Goal: Communication & Community: Answer question/provide support

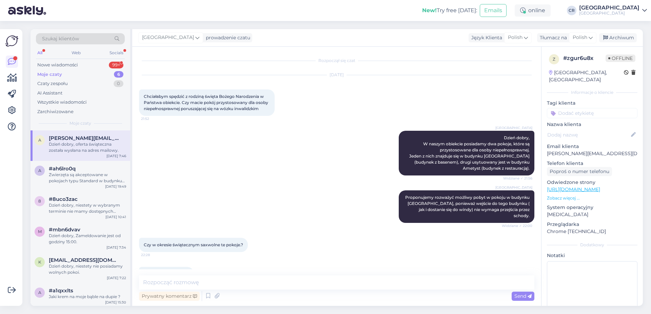
scroll to position [273, 0]
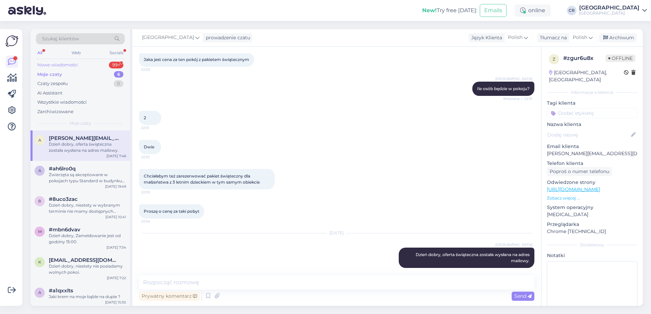
click at [94, 64] on div "Nowe wiadomości 99+" at bounding box center [80, 64] width 89 height 9
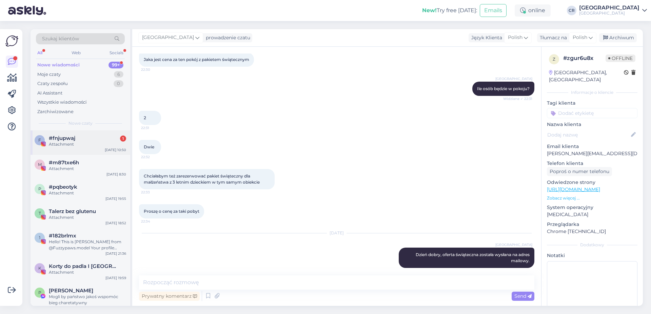
click at [78, 144] on div "Attachment" at bounding box center [87, 144] width 77 height 6
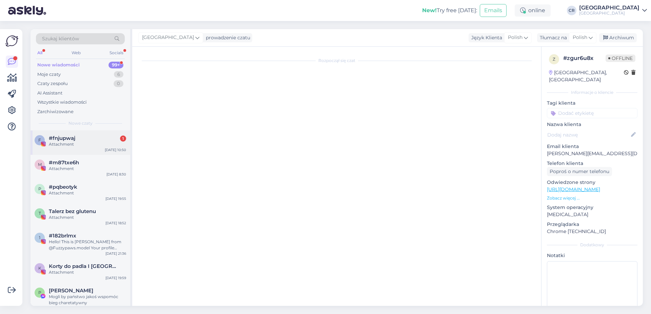
scroll to position [0, 0]
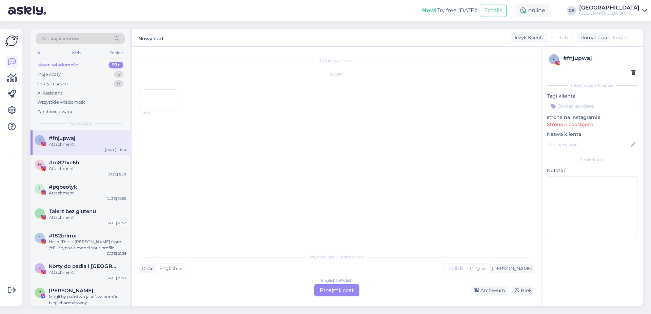
click at [182, 101] on div "[DATE] 10:50" at bounding box center [336, 93] width 395 height 50
click at [165, 111] on div "10:50" at bounding box center [159, 99] width 41 height 21
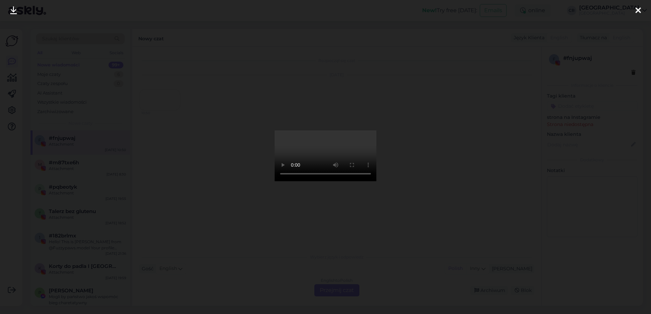
click at [635, 11] on icon at bounding box center [637, 10] width 5 height 9
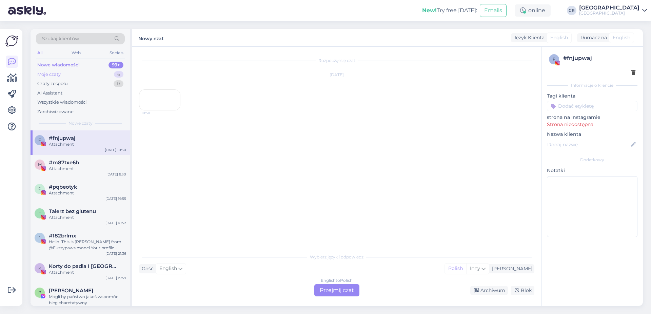
click at [89, 73] on div "Moje czaty 6" at bounding box center [80, 74] width 89 height 9
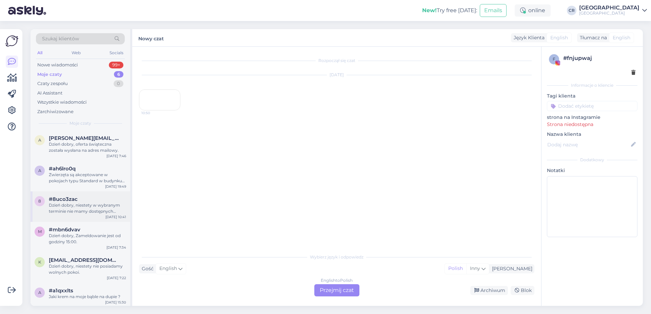
scroll to position [1, 0]
click at [62, 303] on div "a #a1qxxlts Jaki krem na moje bąble na dupie ? [DATE] 15:30" at bounding box center [81, 294] width 100 height 24
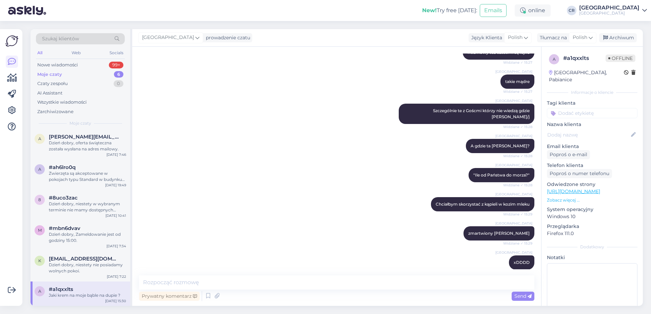
scroll to position [643, 0]
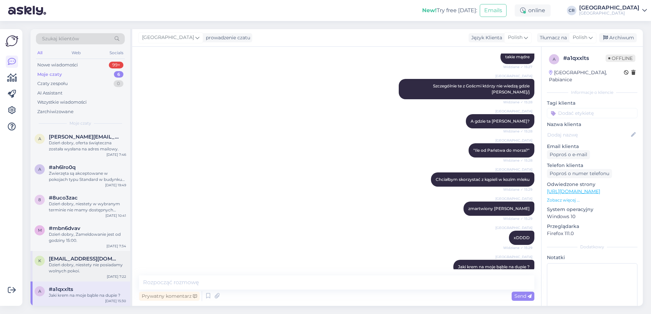
click at [83, 266] on div "Dzień dobry, niestety nie posiadamy wolnych pokoi." at bounding box center [87, 268] width 77 height 12
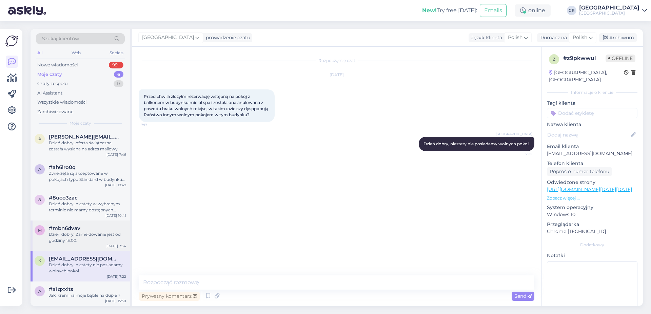
click at [80, 244] on div "m #mbn6dvav Dzień dobry, Zameldowanie jest od godziny 15:00. [DATE] 7:34" at bounding box center [81, 236] width 100 height 31
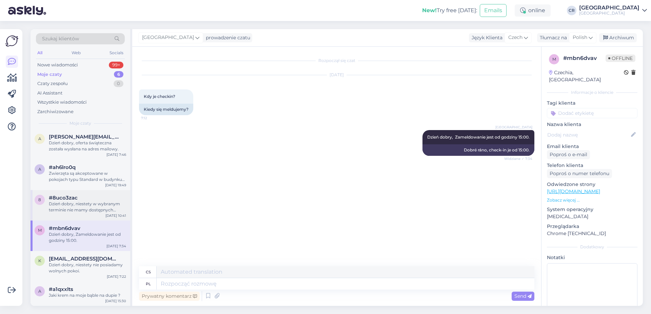
click at [76, 203] on div "Dzień dobry, niestety w wybranym terminie nie mamy dostępnych apartamentów. Wol…" at bounding box center [87, 207] width 77 height 12
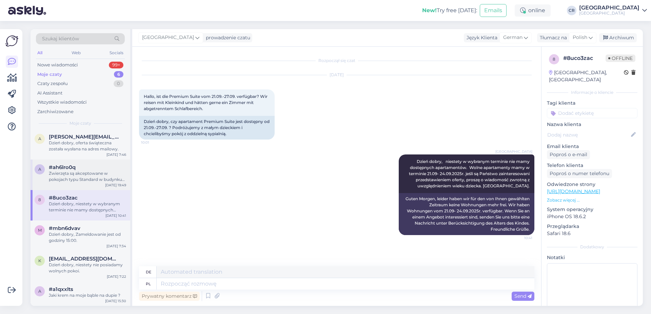
click at [78, 179] on div "Zwierzęta są akceptowane w pokojach typu Standard w budynku Wozownia. Natomiast…" at bounding box center [87, 177] width 77 height 12
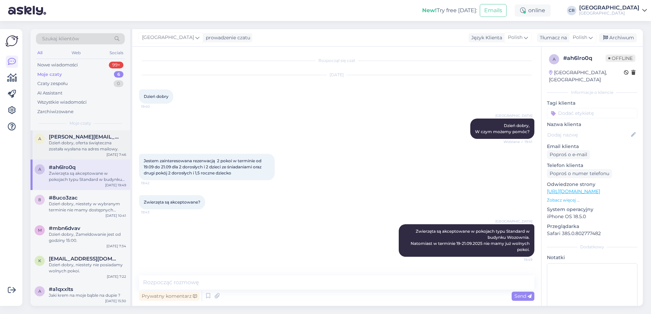
click at [65, 150] on div "Dzień dobry, oferta świąteczna została wysłana na adres mailowy." at bounding box center [87, 146] width 77 height 12
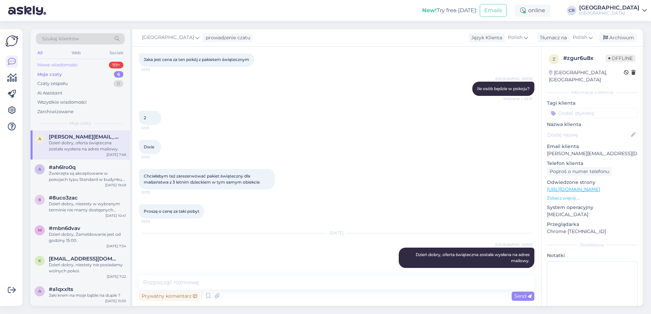
click at [88, 66] on div "Nowe wiadomości 99+" at bounding box center [80, 64] width 89 height 9
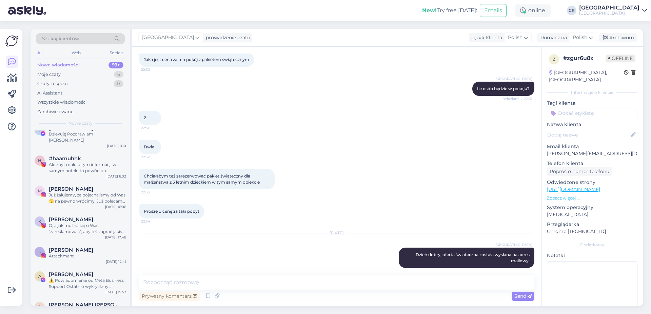
scroll to position [0, 0]
